Goal: Task Accomplishment & Management: Use online tool/utility

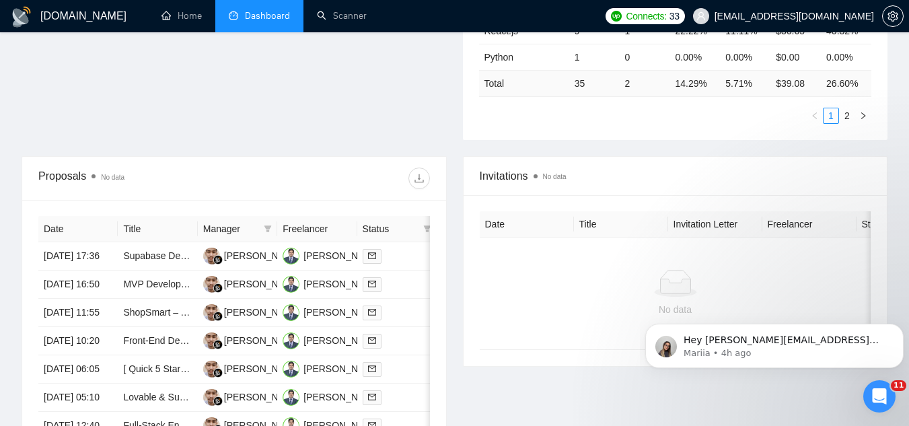
scroll to position [471, 0]
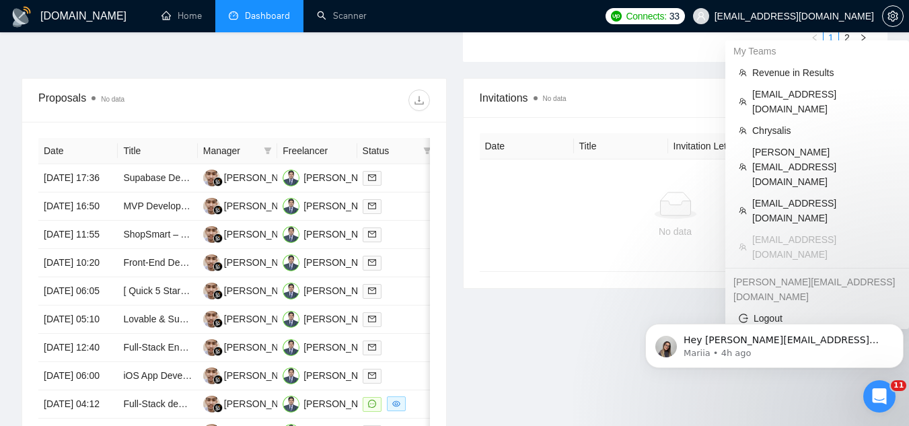
click at [772, 16] on span "[EMAIL_ADDRESS][DOMAIN_NAME]" at bounding box center [793, 16] width 159 height 0
click at [785, 123] on span "Chrysalis" at bounding box center [823, 130] width 143 height 15
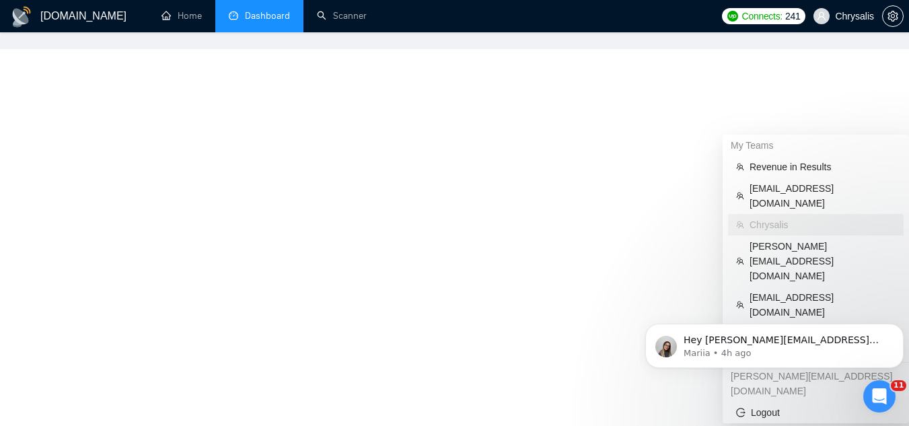
scroll to position [288, 0]
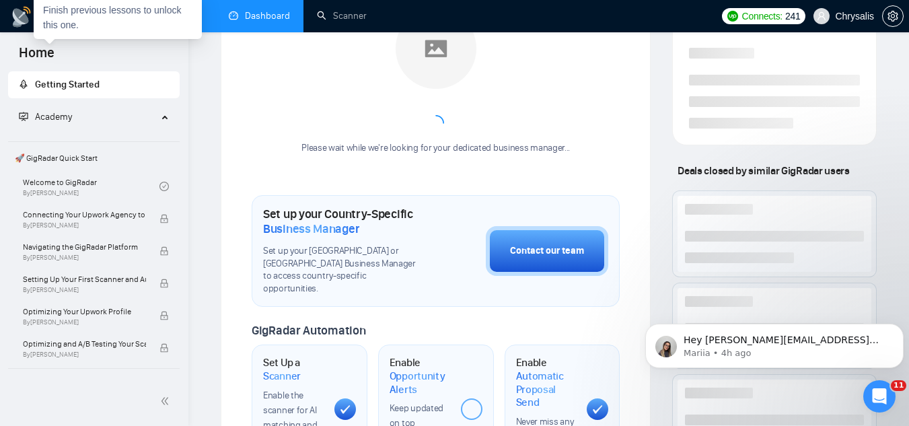
click at [278, 18] on link "Dashboard" at bounding box center [259, 15] width 61 height 11
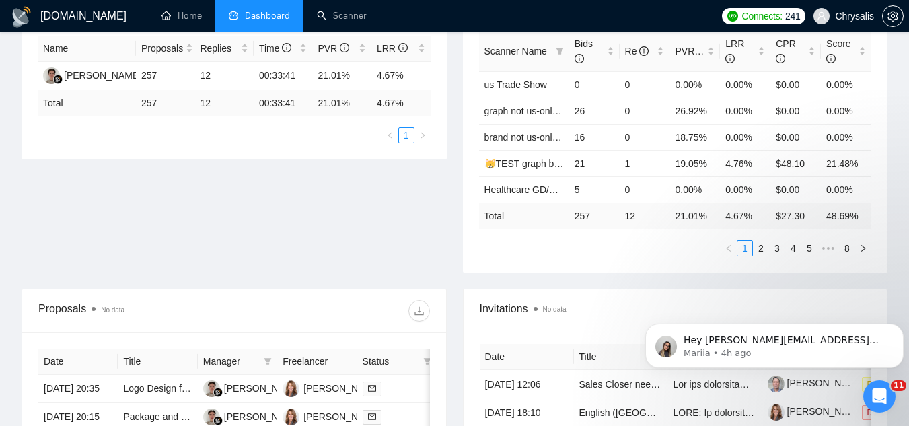
scroll to position [260, 0]
click at [353, 20] on div "Click to sort ascending" at bounding box center [342, 17] width 106 height 23
click at [367, 17] on link "Scanner" at bounding box center [342, 15] width 50 height 11
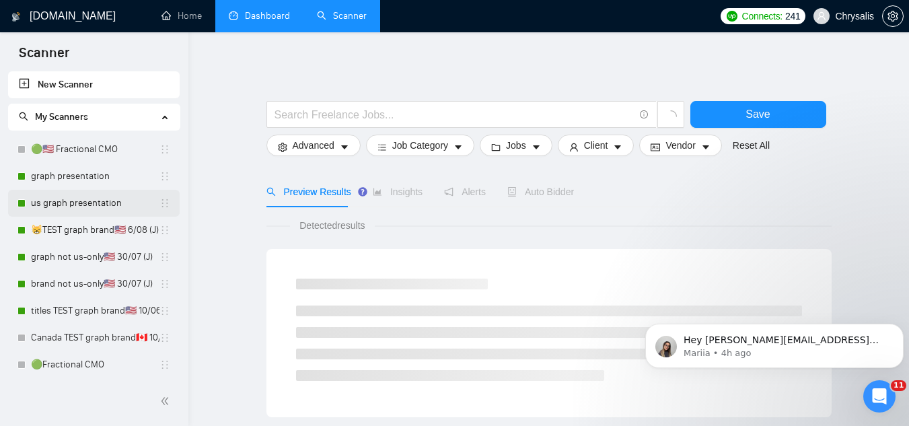
click at [101, 204] on link "us graph presentation" at bounding box center [95, 203] width 128 height 27
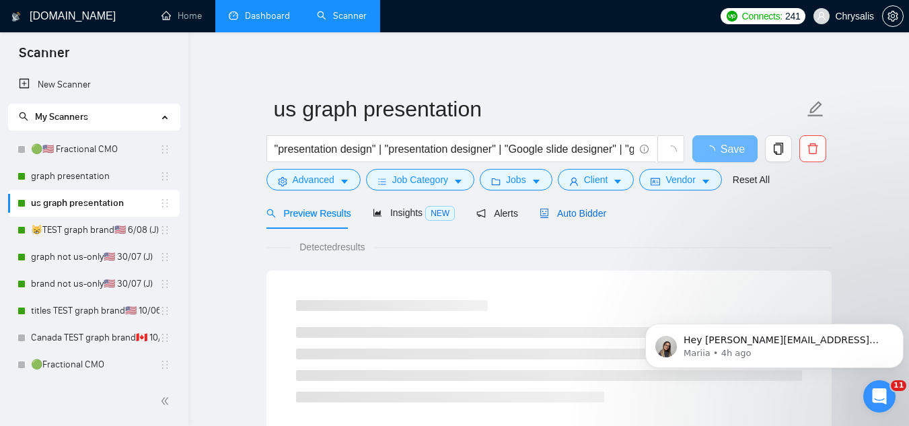
click at [597, 216] on span "Auto Bidder" at bounding box center [572, 213] width 67 height 11
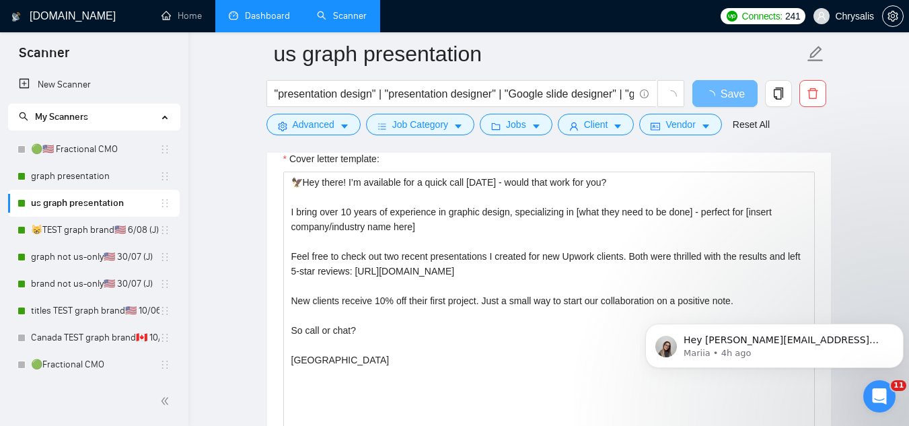
scroll to position [1211, 0]
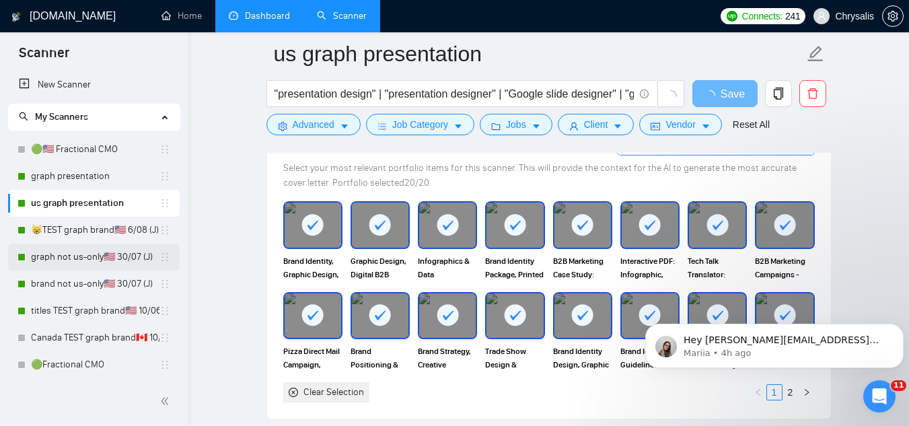
click at [114, 252] on link "graph not us-only🇺🇸 30/07 (J)" at bounding box center [95, 257] width 128 height 27
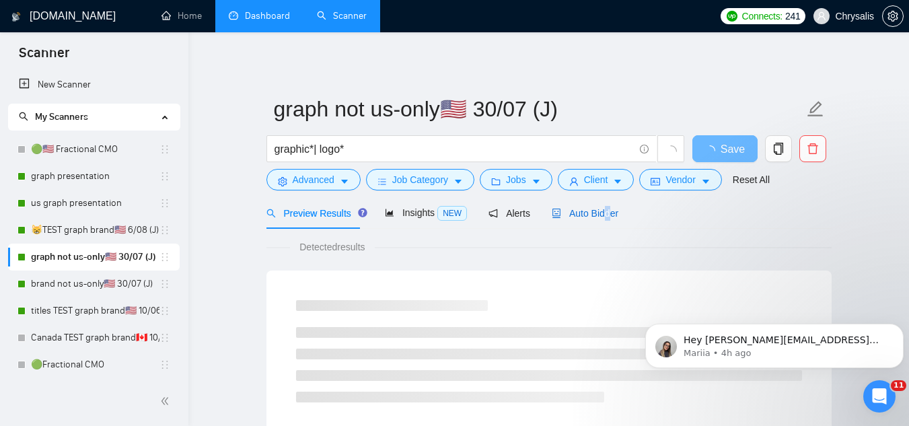
click at [602, 216] on span "Auto Bidder" at bounding box center [585, 213] width 67 height 11
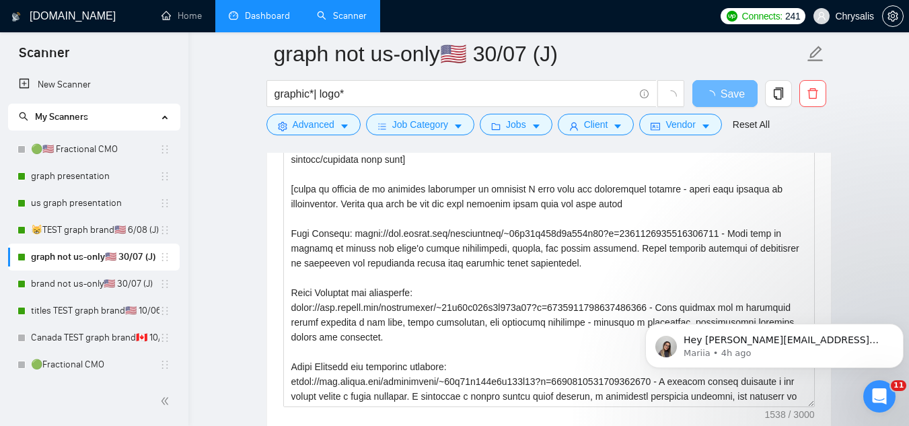
scroll to position [1547, 0]
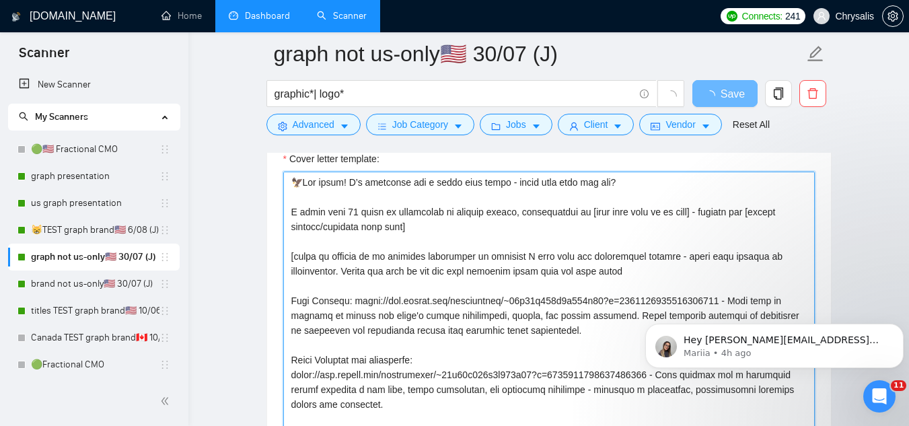
click at [397, 258] on textarea "Cover letter template:" at bounding box center [548, 323] width 531 height 303
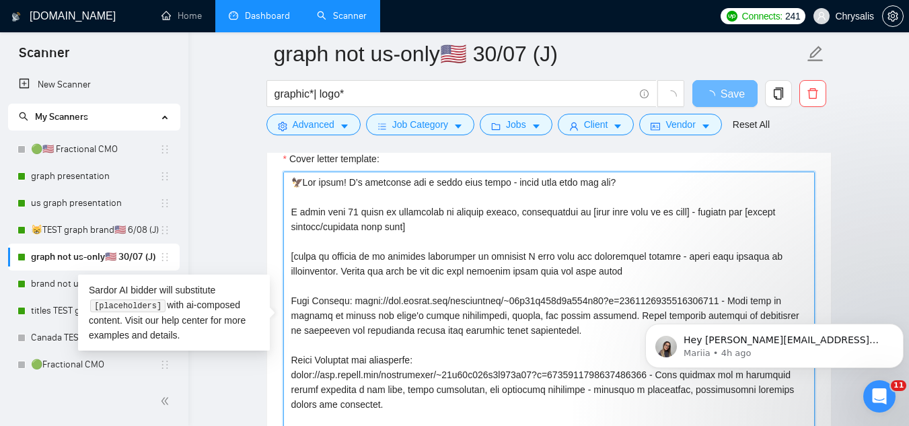
click at [397, 258] on textarea "Cover letter template:" at bounding box center [548, 323] width 531 height 303
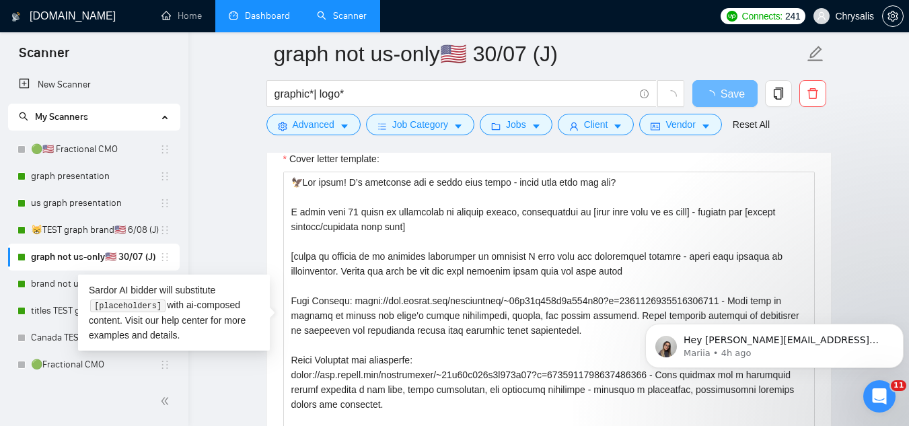
click at [846, 16] on span "Chrysalis" at bounding box center [854, 16] width 39 height 0
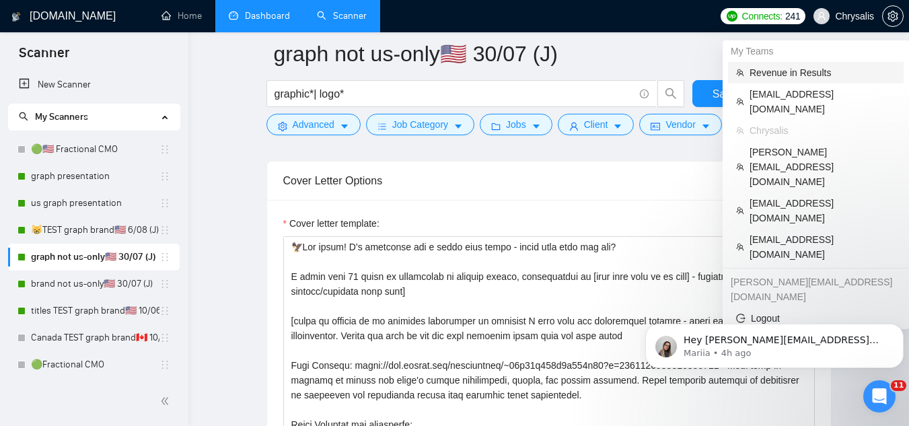
click at [803, 71] on span "Revenue in Results" at bounding box center [822, 72] width 146 height 15
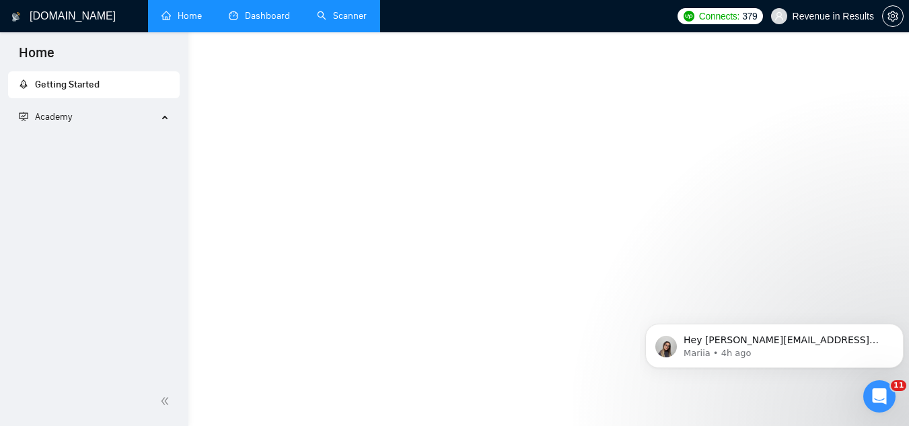
scroll to position [811, 0]
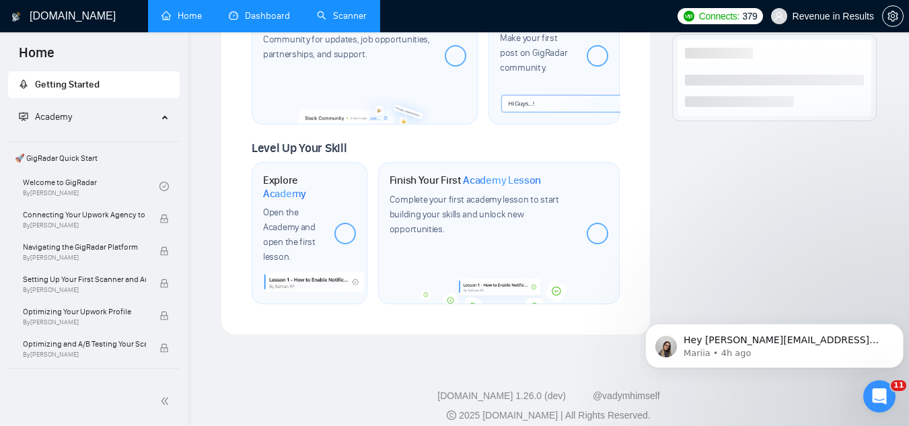
click at [837, 16] on span "Revenue in Results" at bounding box center [832, 16] width 81 height 0
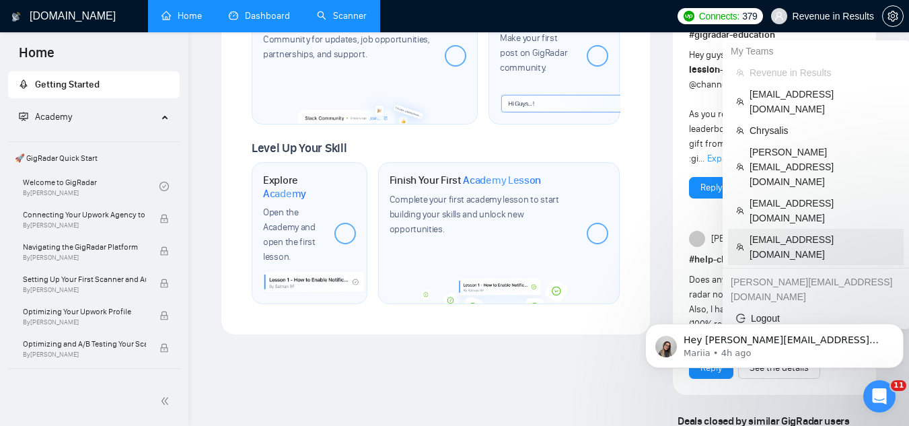
click at [811, 232] on span "[EMAIL_ADDRESS][DOMAIN_NAME]" at bounding box center [822, 247] width 146 height 30
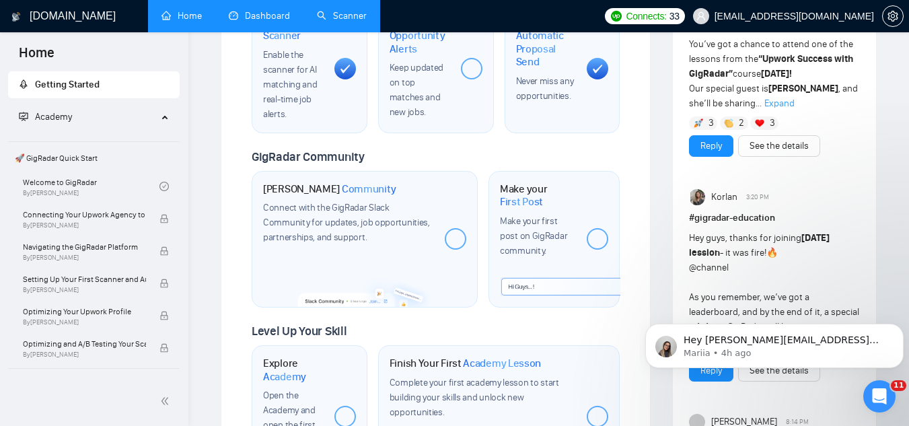
click at [269, 19] on link "Dashboard" at bounding box center [259, 15] width 61 height 11
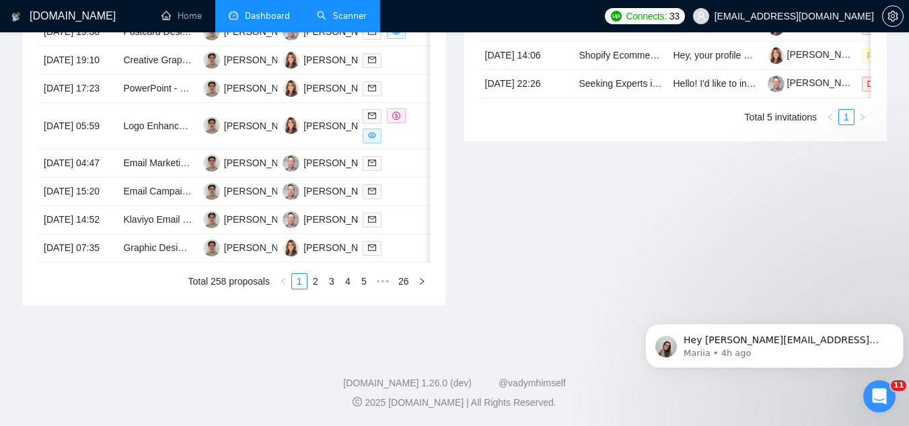
scroll to position [377, 0]
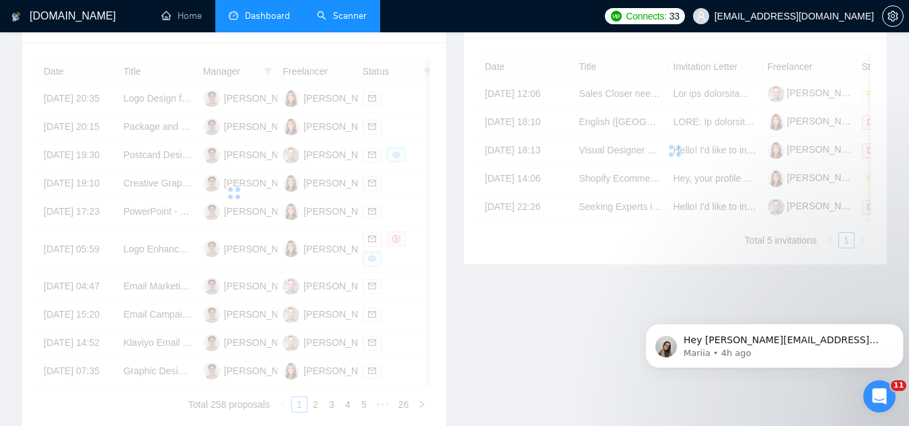
click at [367, 11] on link "Scanner" at bounding box center [342, 15] width 50 height 11
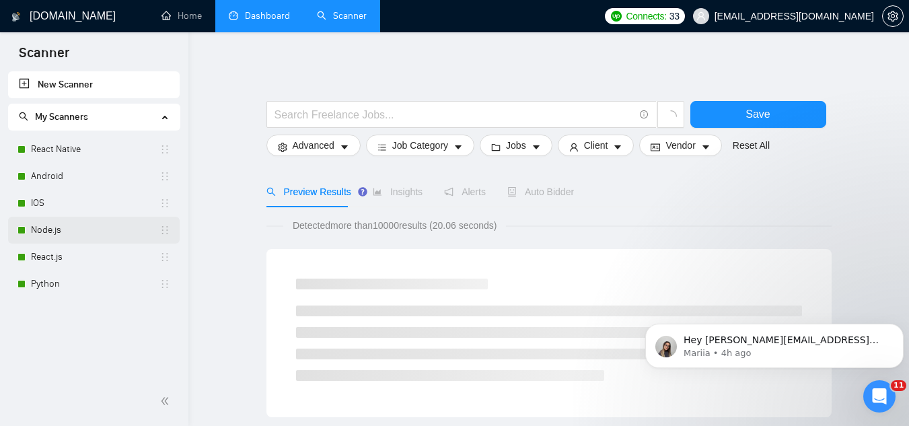
click at [120, 234] on link "Node.js" at bounding box center [95, 230] width 128 height 27
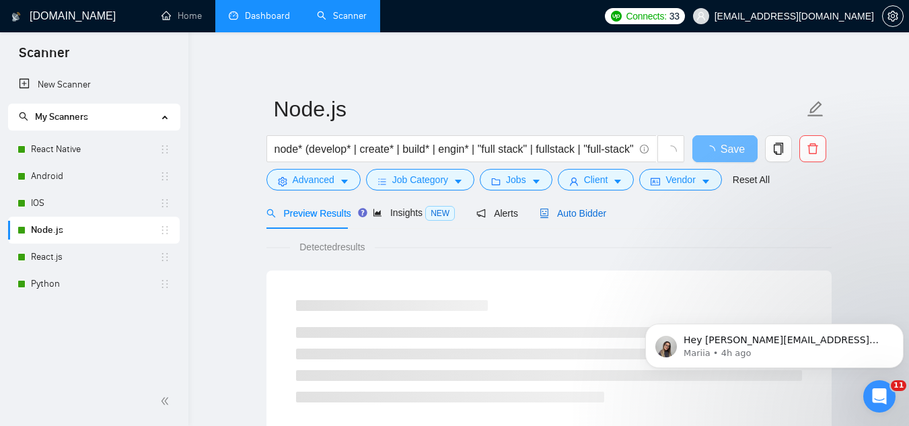
click at [562, 217] on span "Auto Bidder" at bounding box center [572, 213] width 67 height 11
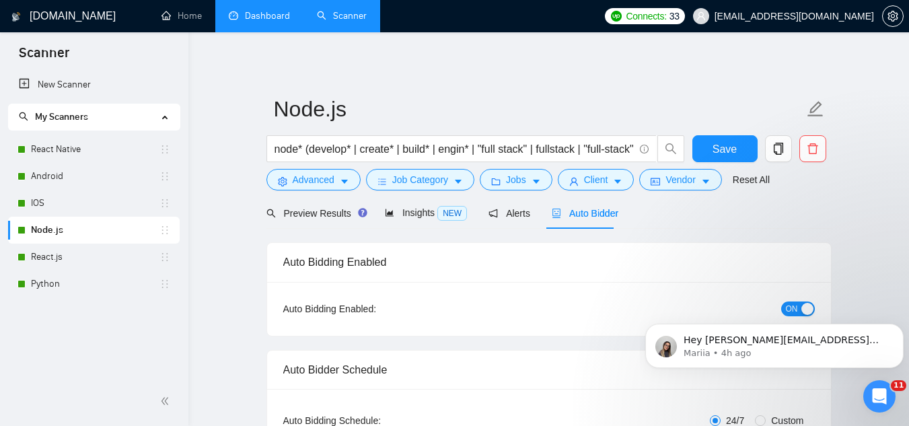
click at [781, 308] on body "Hey [PERSON_NAME][EMAIL_ADDRESS][DOMAIN_NAME], Looks like your Upwork agency 3B…" at bounding box center [774, 342] width 258 height 83
click at [788, 310] on body "Hey [PERSON_NAME][EMAIL_ADDRESS][DOMAIN_NAME], Looks like your Upwork agency 3B…" at bounding box center [774, 342] width 258 height 83
click at [786, 308] on body "Hey [PERSON_NAME][EMAIL_ADDRESS][DOMAIN_NAME], Looks like your Upwork agency 3B…" at bounding box center [774, 342] width 258 height 83
click at [896, 328] on icon "Dismiss notification" at bounding box center [899, 327] width 7 height 7
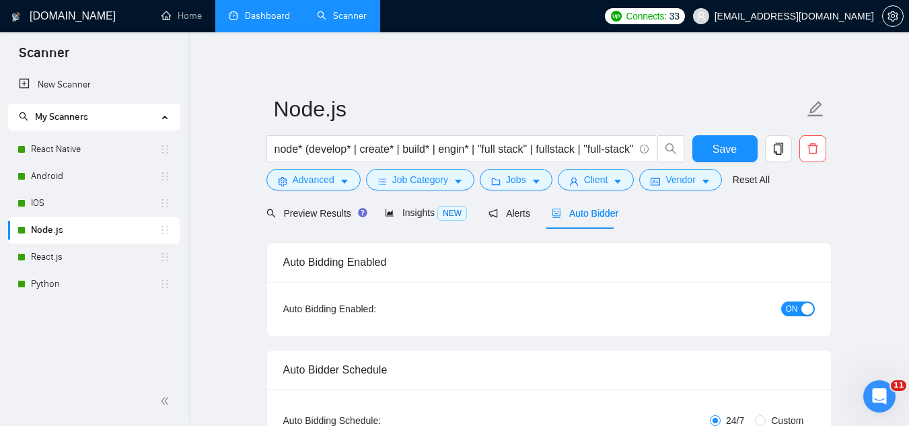
click at [790, 307] on span "ON" at bounding box center [792, 308] width 12 height 15
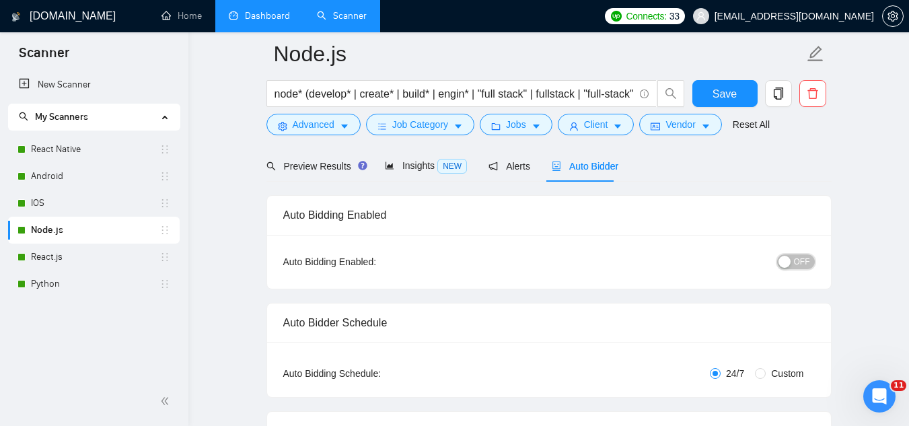
scroll to position [202, 0]
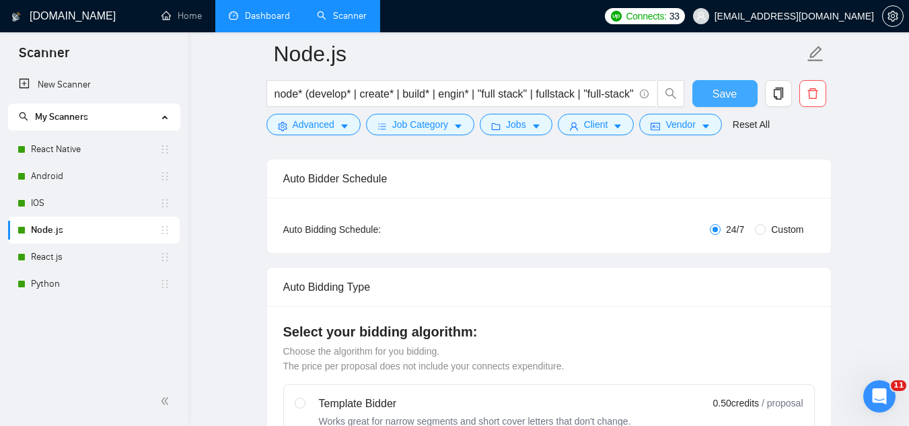
click at [709, 90] on button "Save" at bounding box center [724, 93] width 65 height 27
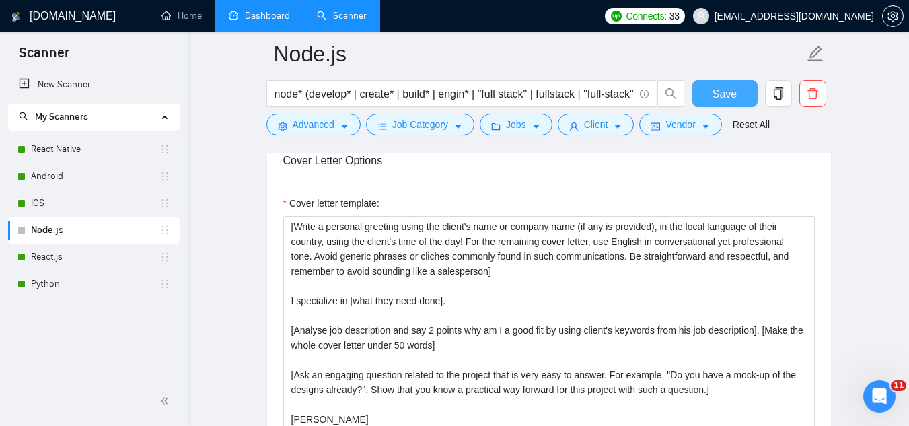
scroll to position [1480, 0]
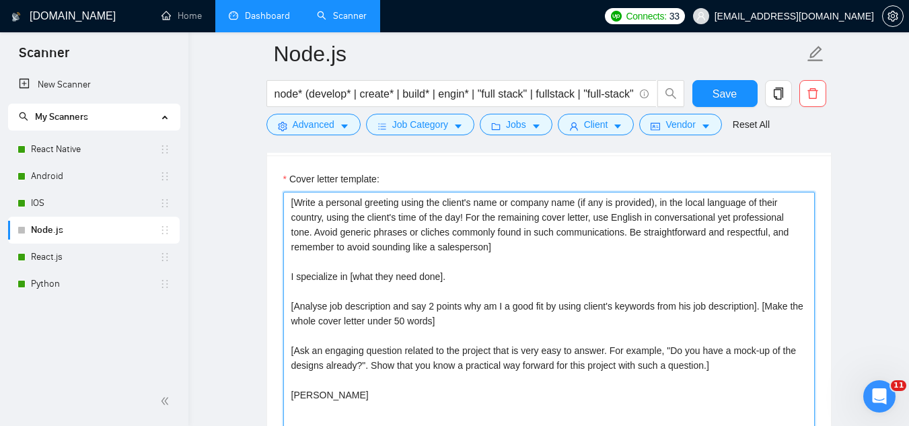
click at [518, 326] on textarea "[Write a personal greeting using the client's name or company name (if any is p…" at bounding box center [548, 343] width 531 height 303
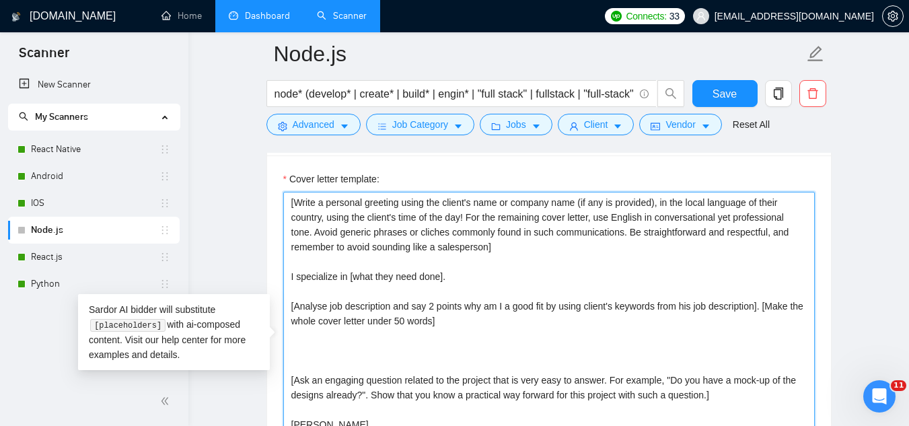
paste textarea "[share an example of my relevant experience of projects I have done and outstan…"
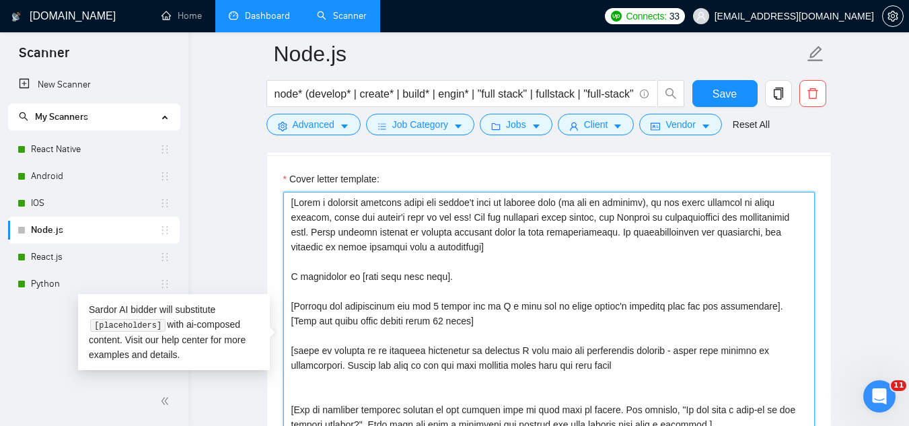
type textarea "[Write a personal greeting using the client's name or company name (if any is p…"
